Goal: Transaction & Acquisition: Purchase product/service

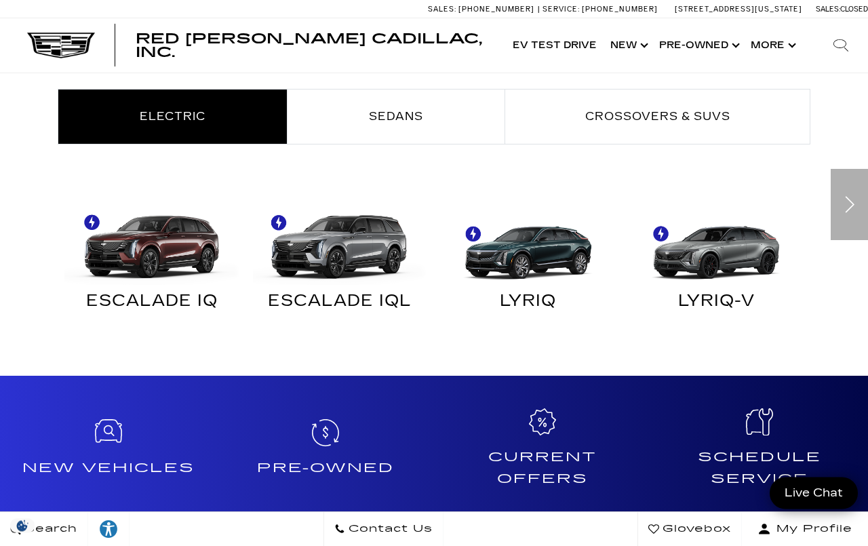
click at [847, 207] on div "Next" at bounding box center [849, 204] width 37 height 71
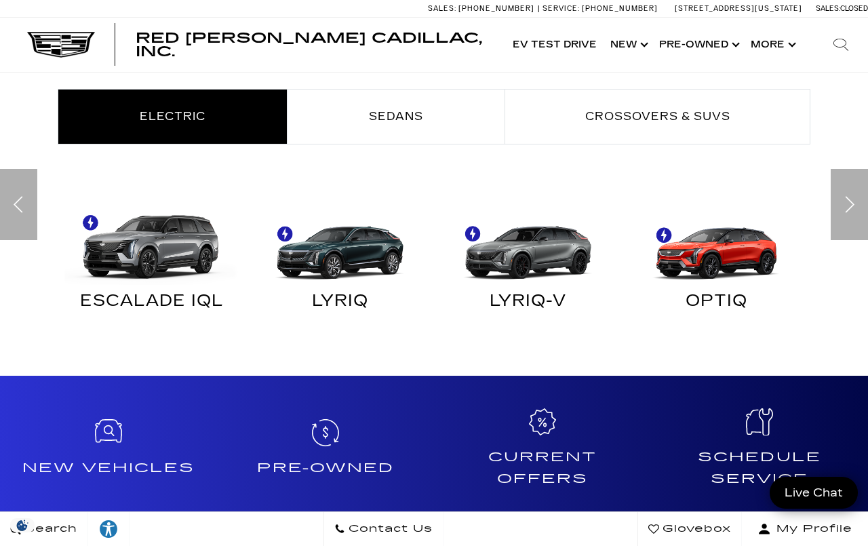
click at [848, 206] on div "Next" at bounding box center [849, 204] width 37 height 71
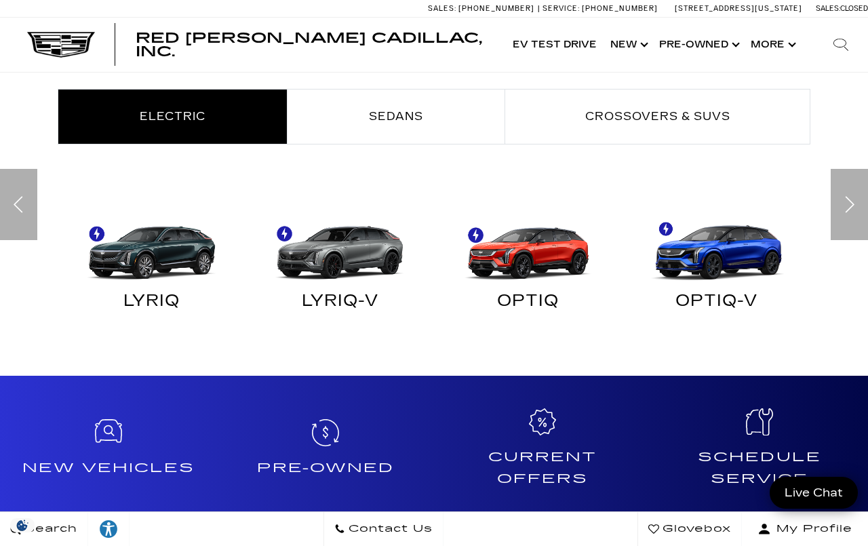
click at [849, 199] on div "Next" at bounding box center [849, 204] width 37 height 71
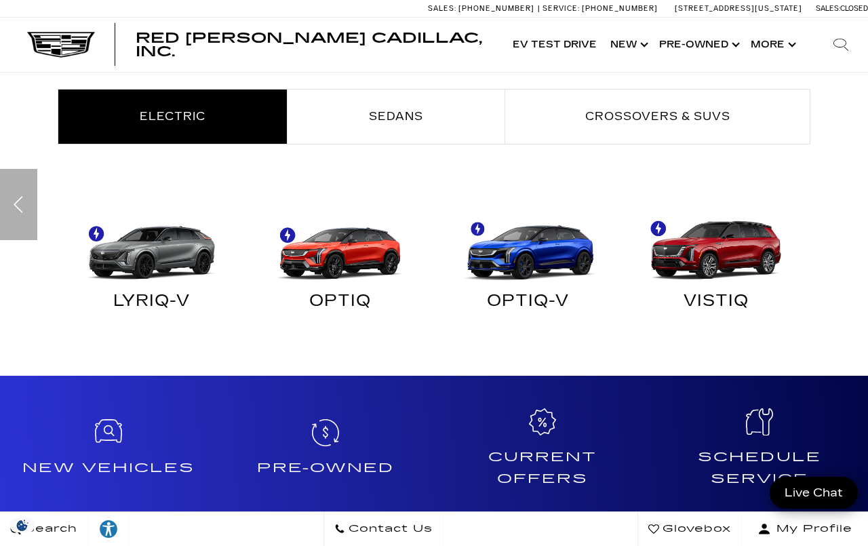
click at [848, 214] on div "Find Your Next Cadillac Electric Sedans Crossovers & SUVs ESCALADE IQ ESCALADE …" at bounding box center [434, 185] width 868 height 315
click at [657, 115] on span "Crossovers & SUVs" at bounding box center [657, 116] width 145 height 13
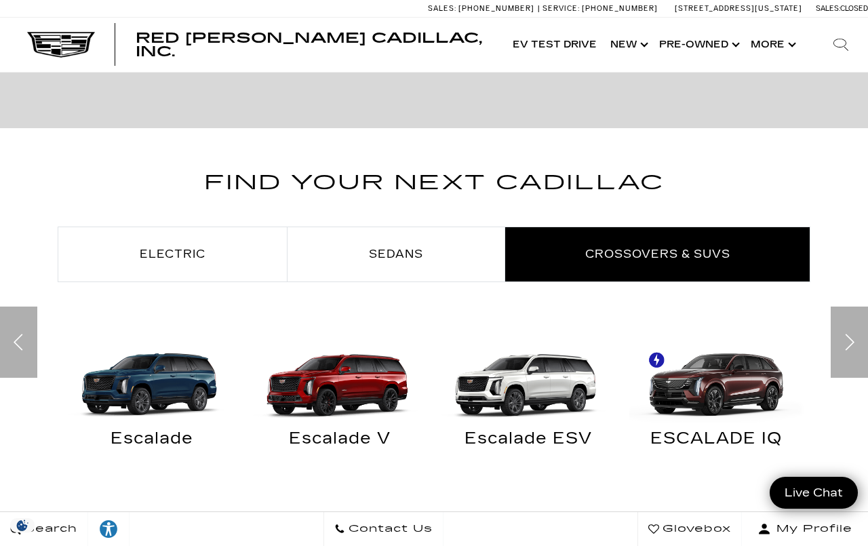
scroll to position [621, 0]
click at [21, 355] on div "Previous" at bounding box center [18, 342] width 37 height 71
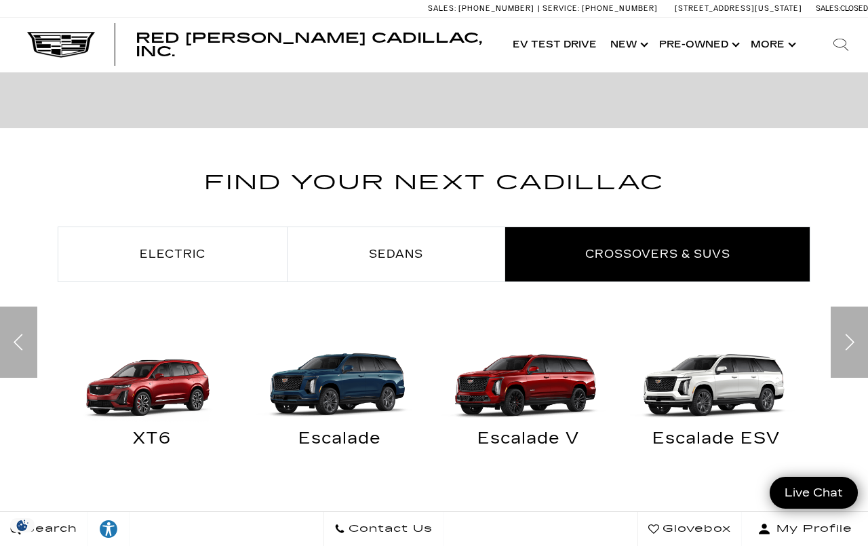
click at [24, 347] on div "Previous" at bounding box center [18, 342] width 37 height 71
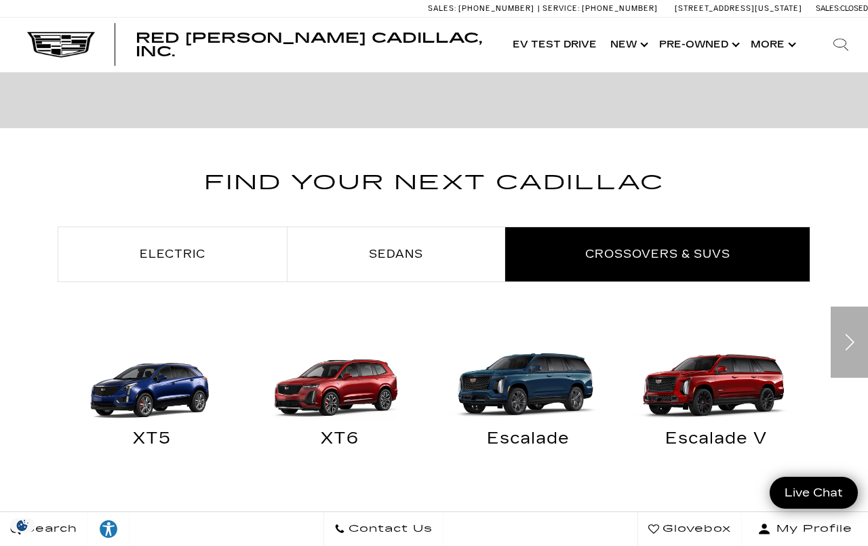
click at [156, 433] on div "XT5" at bounding box center [152, 442] width 168 height 18
click at [151, 382] on img "Crossovers & SUVs" at bounding box center [151, 378] width 175 height 87
click at [161, 354] on img "Crossovers & SUVs" at bounding box center [151, 378] width 175 height 87
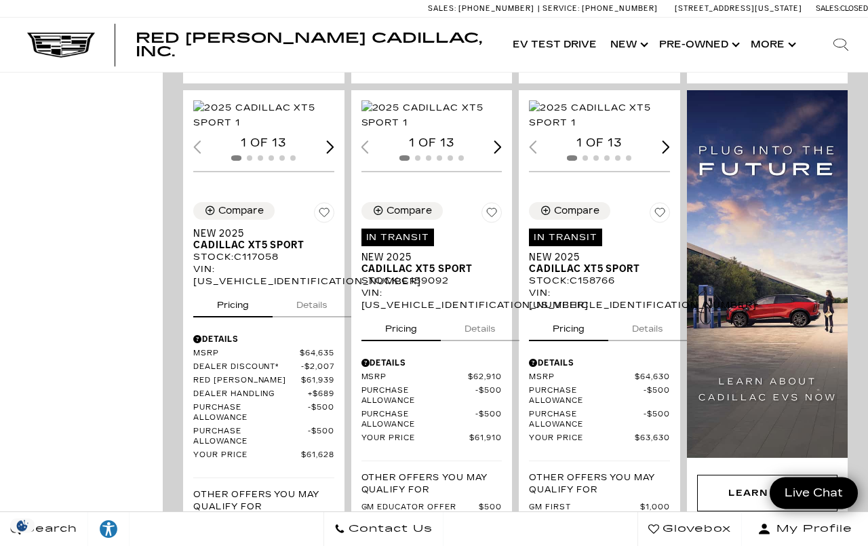
scroll to position [939, 0]
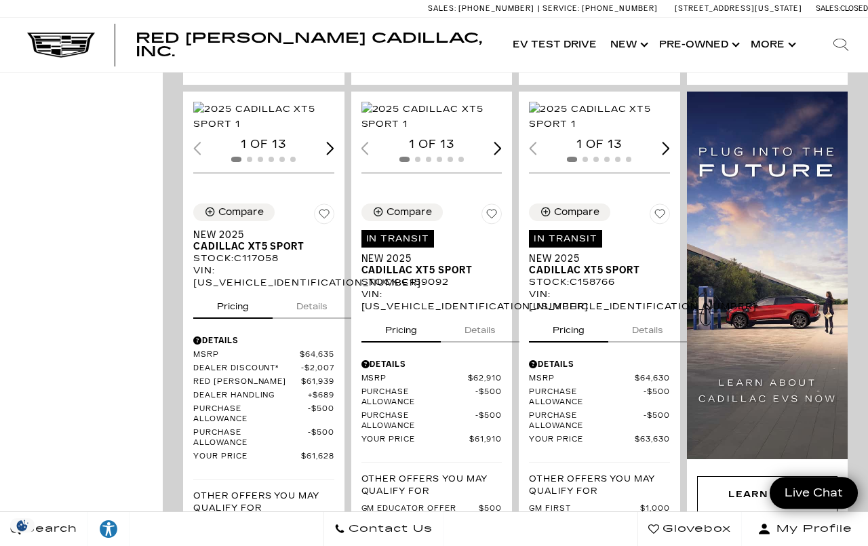
click at [418, 132] on img "1 / 2" at bounding box center [431, 117] width 141 height 30
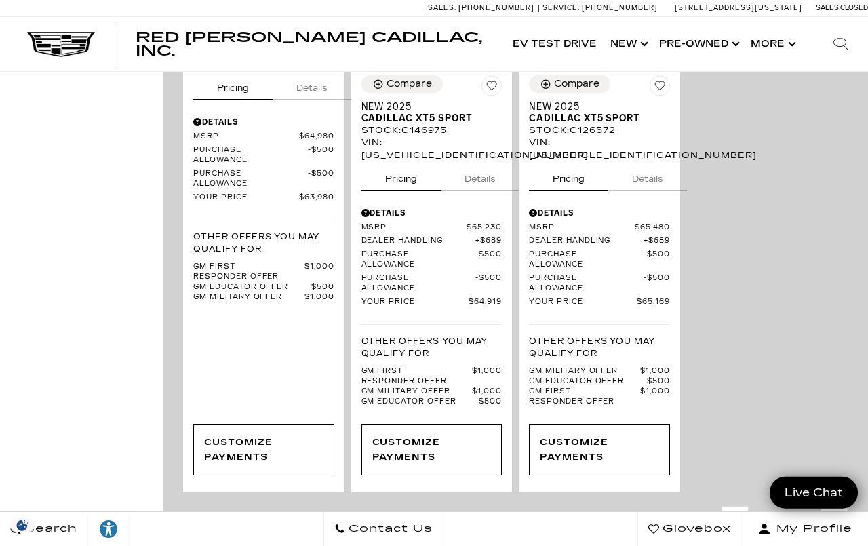
scroll to position [1749, 0]
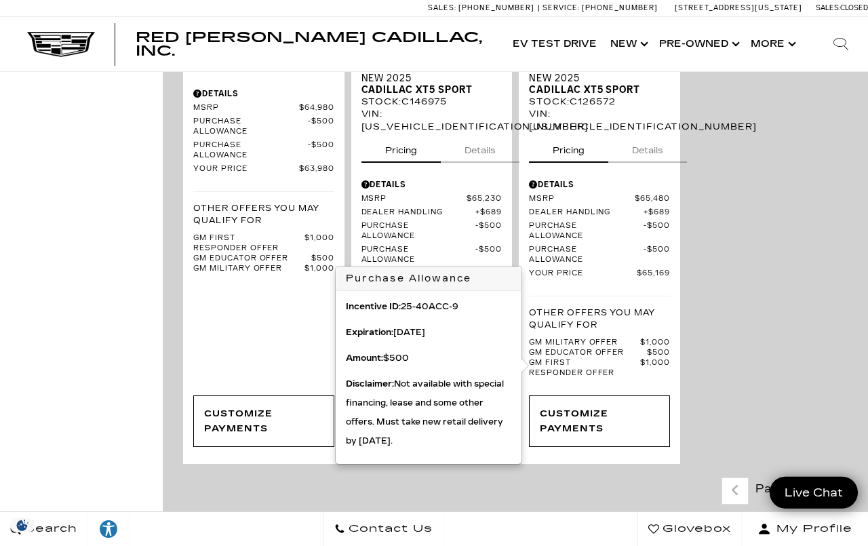
click at [599, 241] on span "Purchase Allowance" at bounding box center [586, 231] width 115 height 20
